Goal: Information Seeking & Learning: Learn about a topic

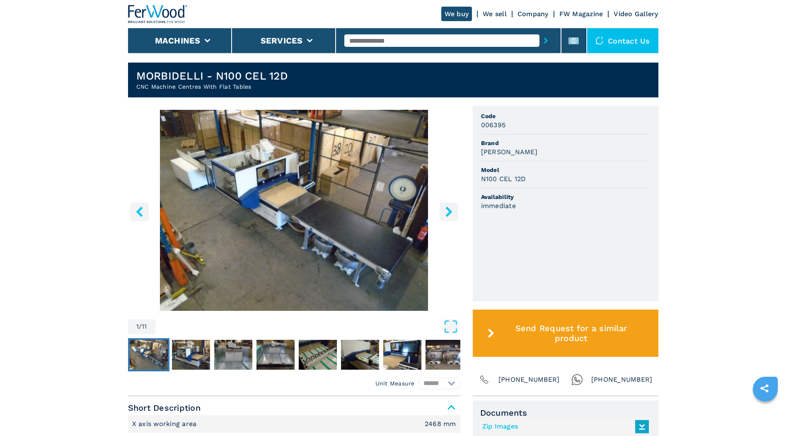
scroll to position [249, 0]
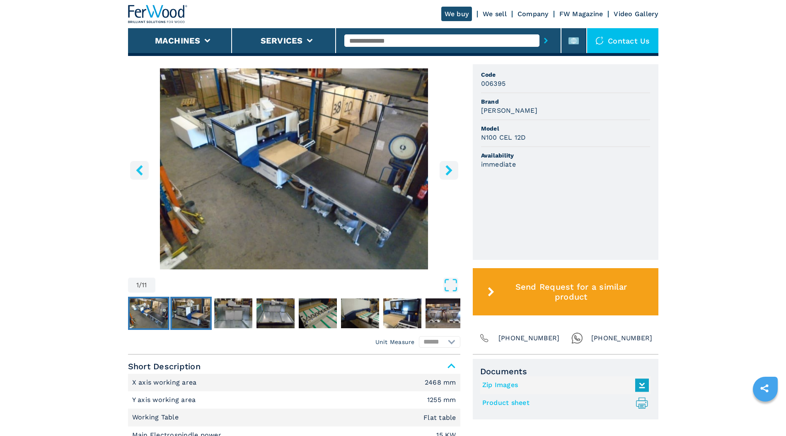
click at [198, 318] on img "Go to Slide 2" at bounding box center [191, 313] width 38 height 30
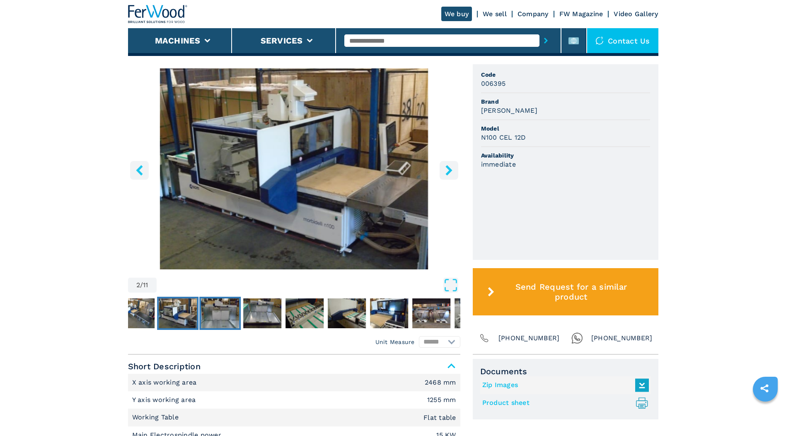
click at [207, 317] on img "Go to Slide 3" at bounding box center [220, 313] width 38 height 30
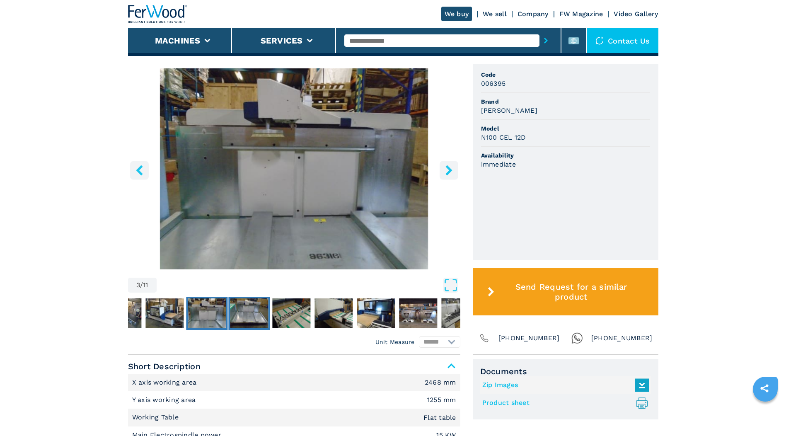
click at [250, 316] on img "Go to Slide 4" at bounding box center [249, 313] width 38 height 30
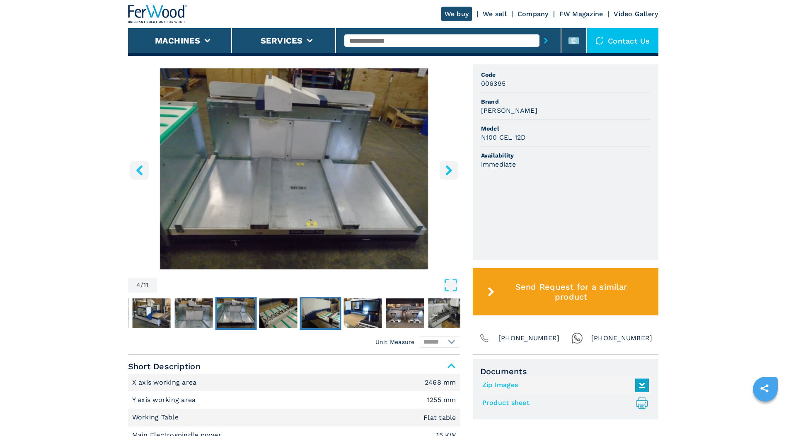
click at [311, 311] on img "Go to Slide 6" at bounding box center [320, 313] width 38 height 30
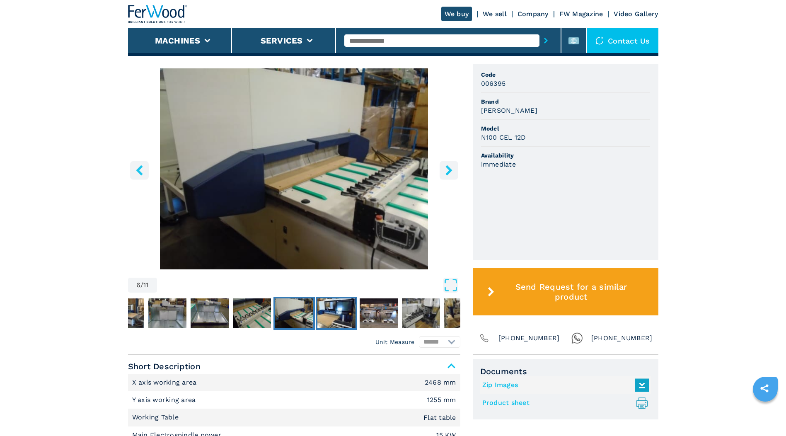
click at [334, 312] on img "Go to Slide 7" at bounding box center [336, 313] width 38 height 30
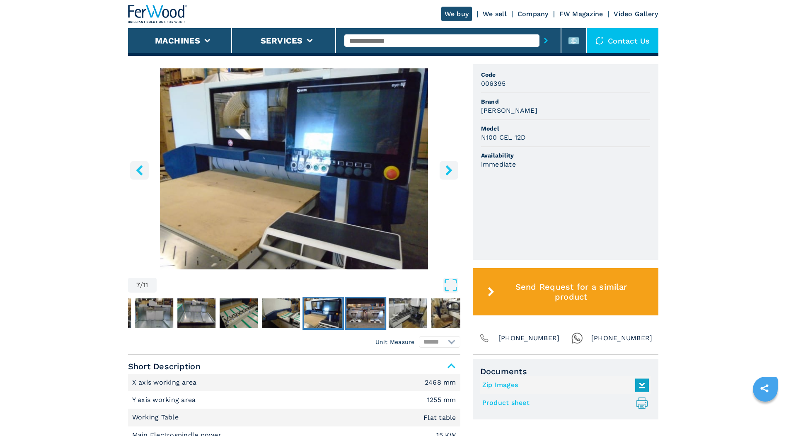
click at [361, 313] on img "Go to Slide 8" at bounding box center [365, 313] width 38 height 30
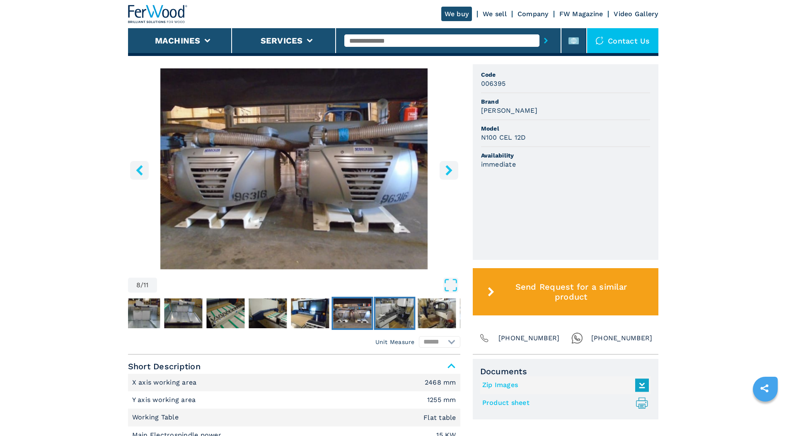
click at [386, 314] on img "Go to Slide 9" at bounding box center [394, 313] width 38 height 30
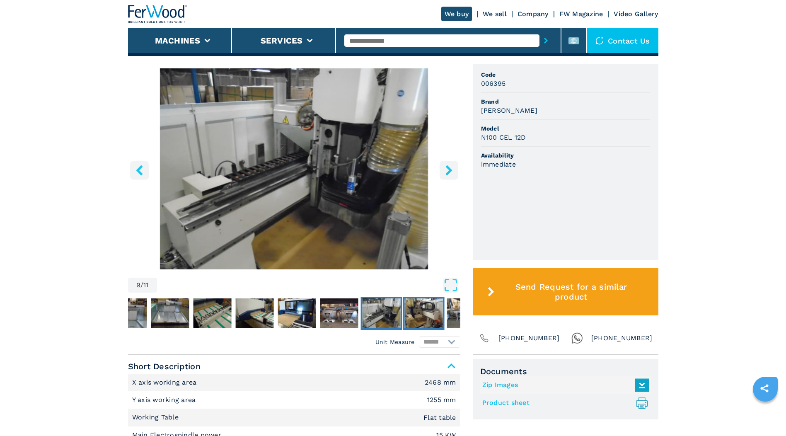
click at [418, 314] on img "Go to Slide 10" at bounding box center [423, 313] width 38 height 30
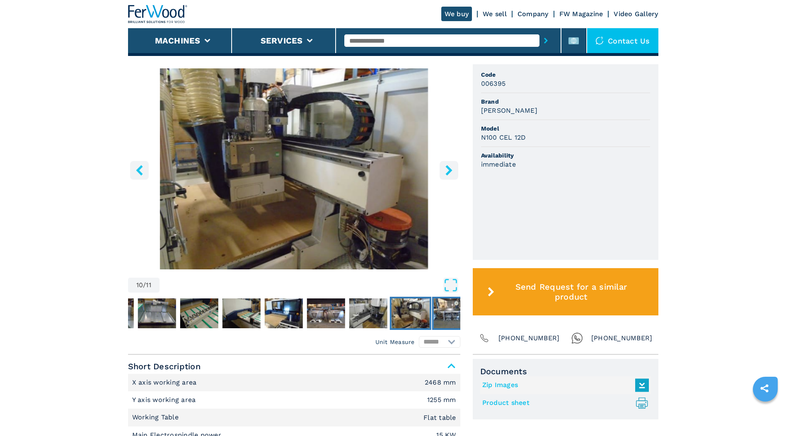
click at [447, 314] on img "Go to Slide 11" at bounding box center [452, 313] width 38 height 30
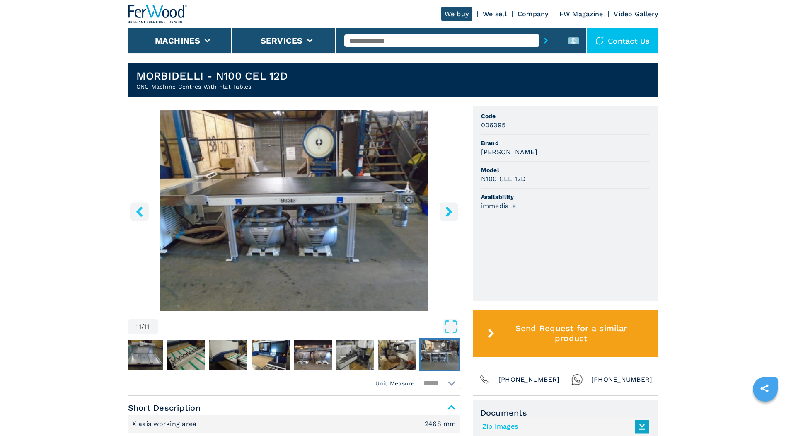
scroll to position [166, 0]
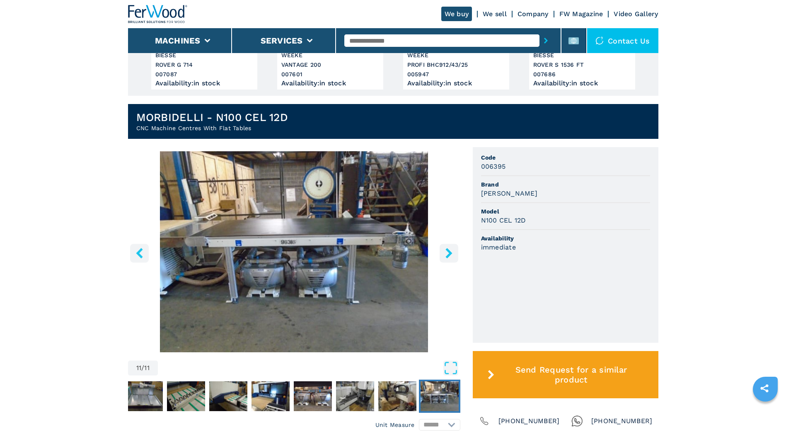
click at [446, 256] on icon "right-button" at bounding box center [448, 253] width 7 height 10
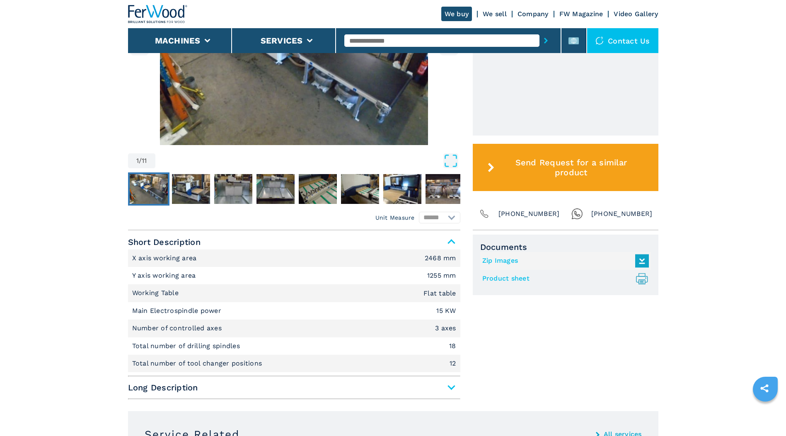
scroll to position [456, 0]
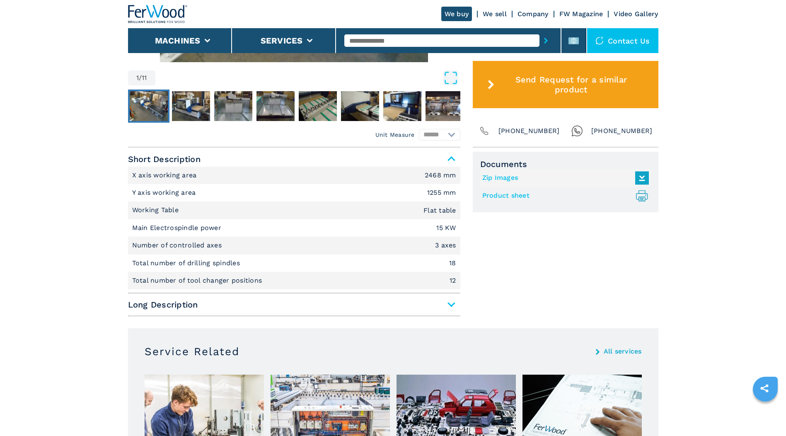
click at [450, 303] on span "Long Description" at bounding box center [294, 304] width 332 height 15
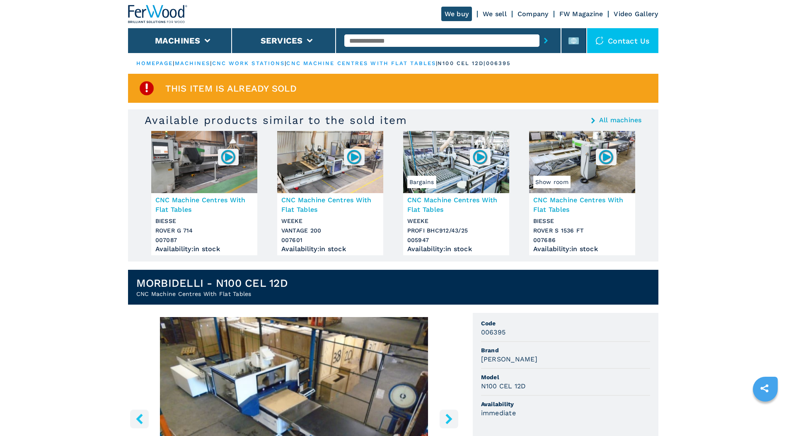
scroll to position [41, 0]
